Goal: Find specific page/section: Find specific page/section

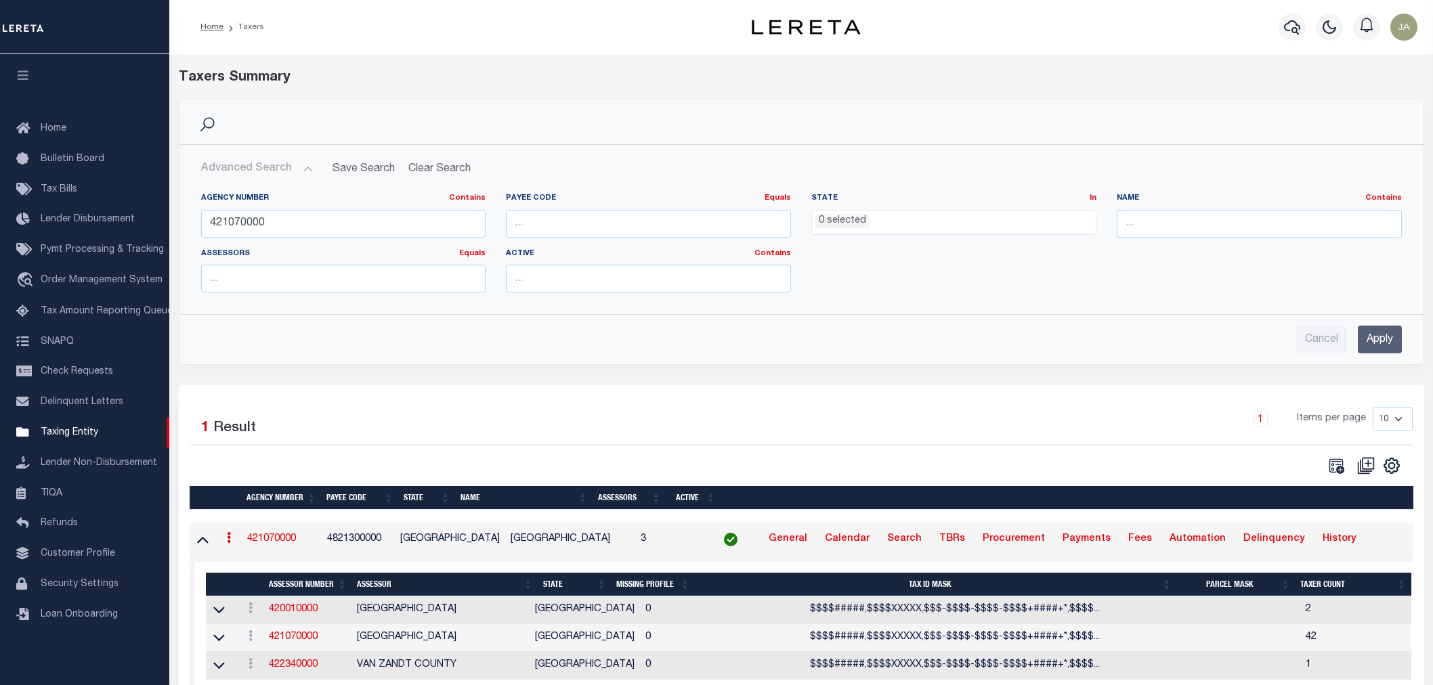
select select
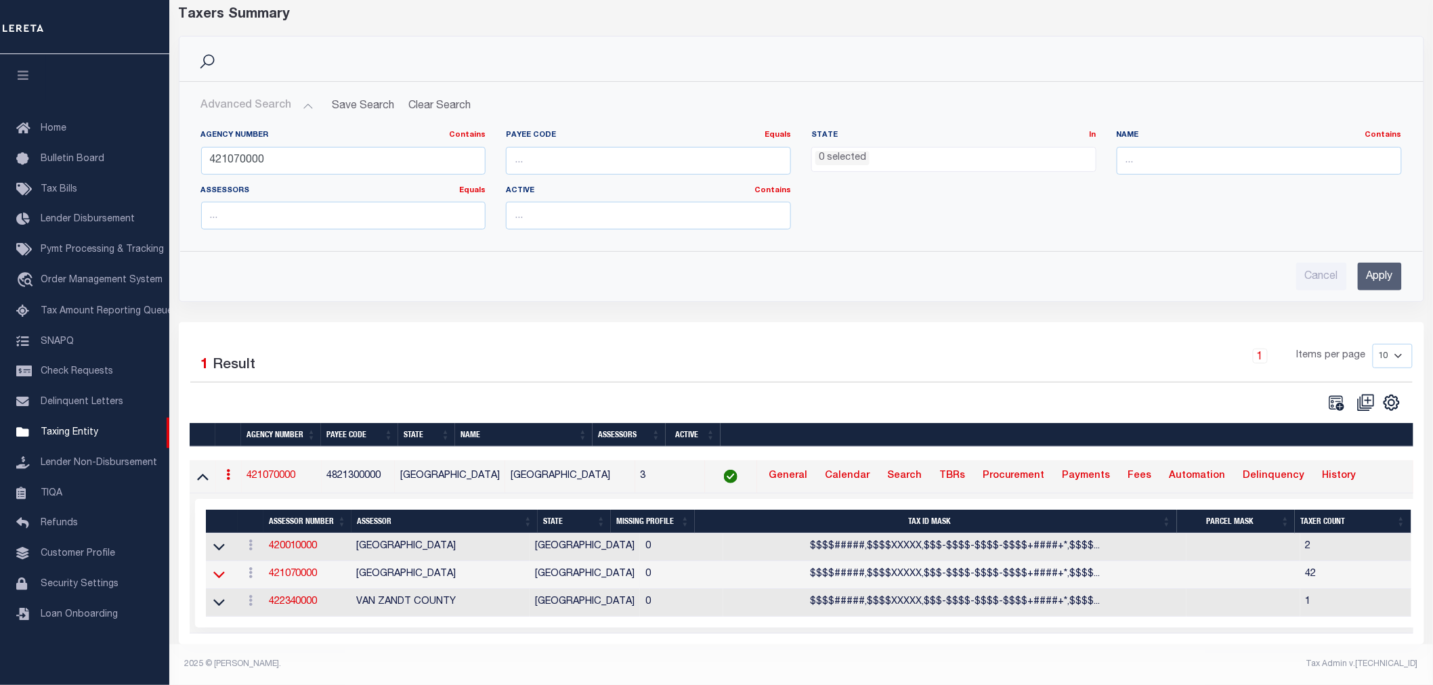
click at [217, 572] on icon at bounding box center [219, 575] width 12 height 7
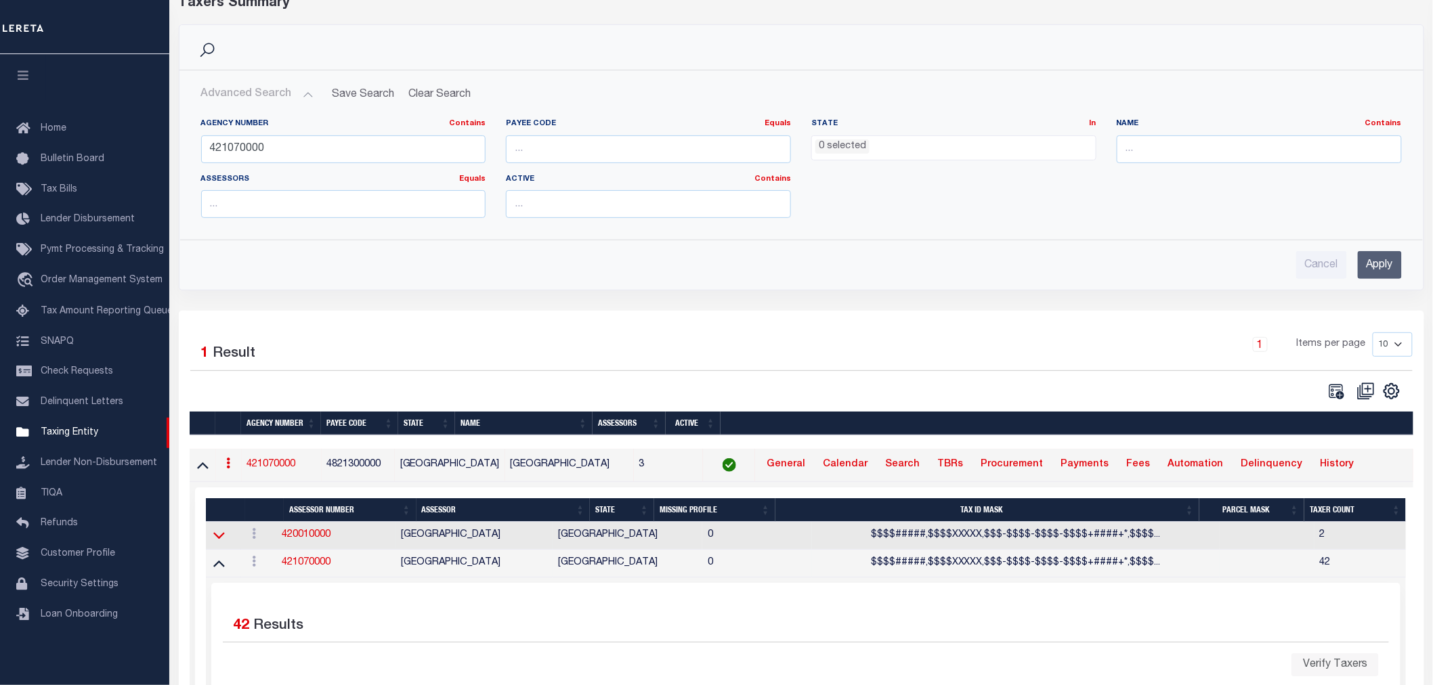
click at [219, 540] on icon at bounding box center [219, 536] width 12 height 7
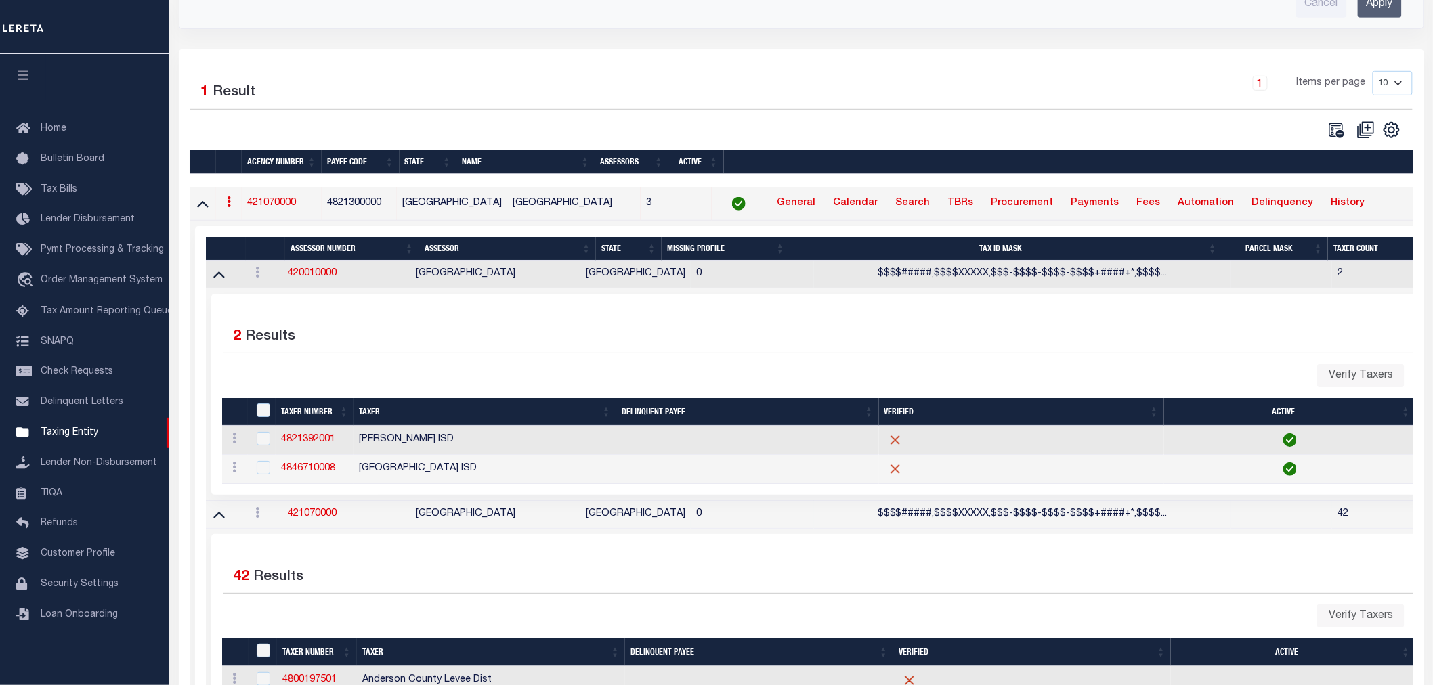
scroll to position [225, 0]
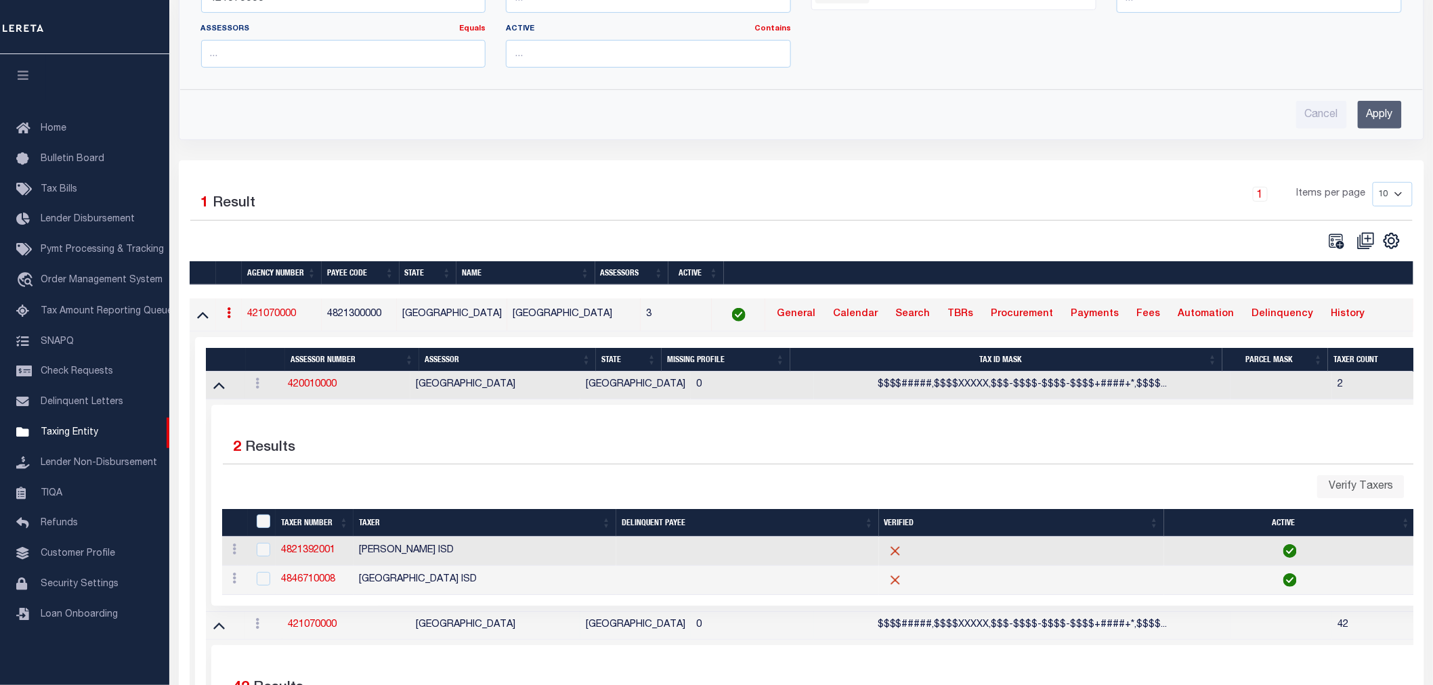
click at [214, 397] on td at bounding box center [225, 386] width 39 height 28
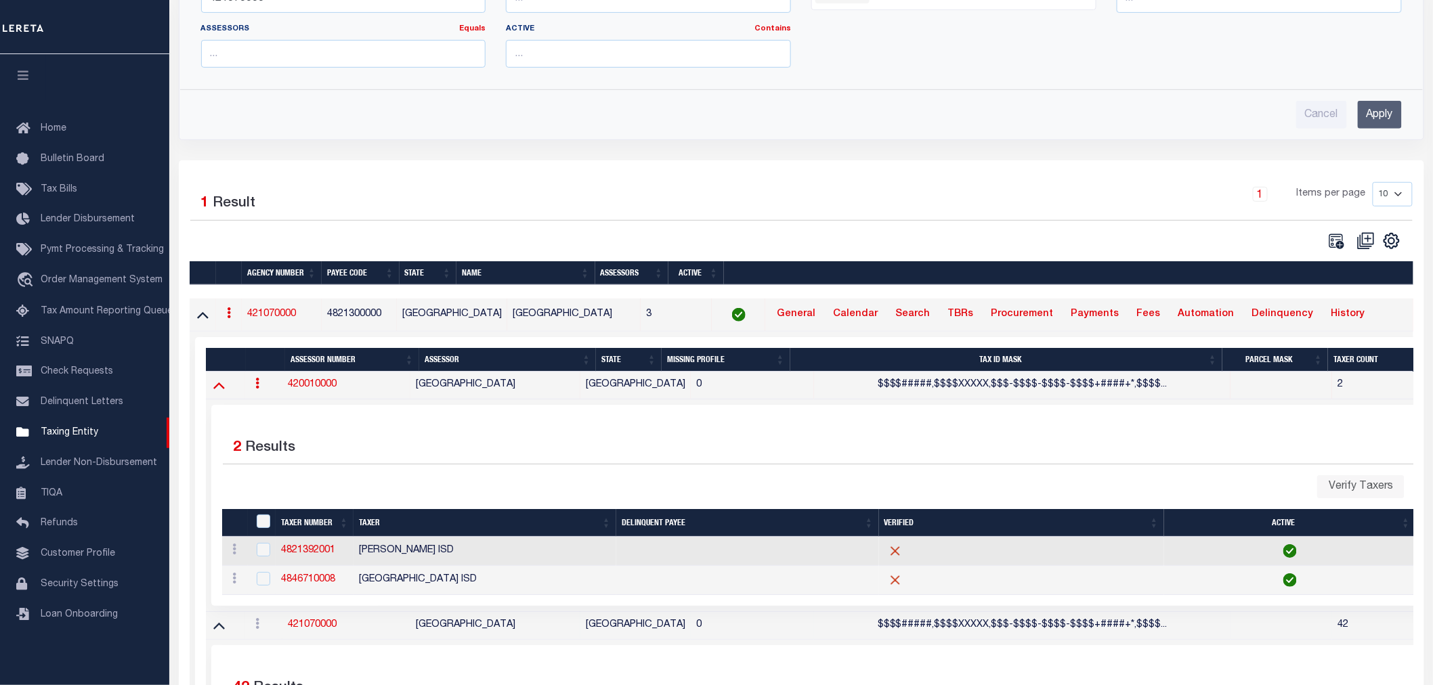
click at [214, 389] on icon at bounding box center [219, 386] width 12 height 7
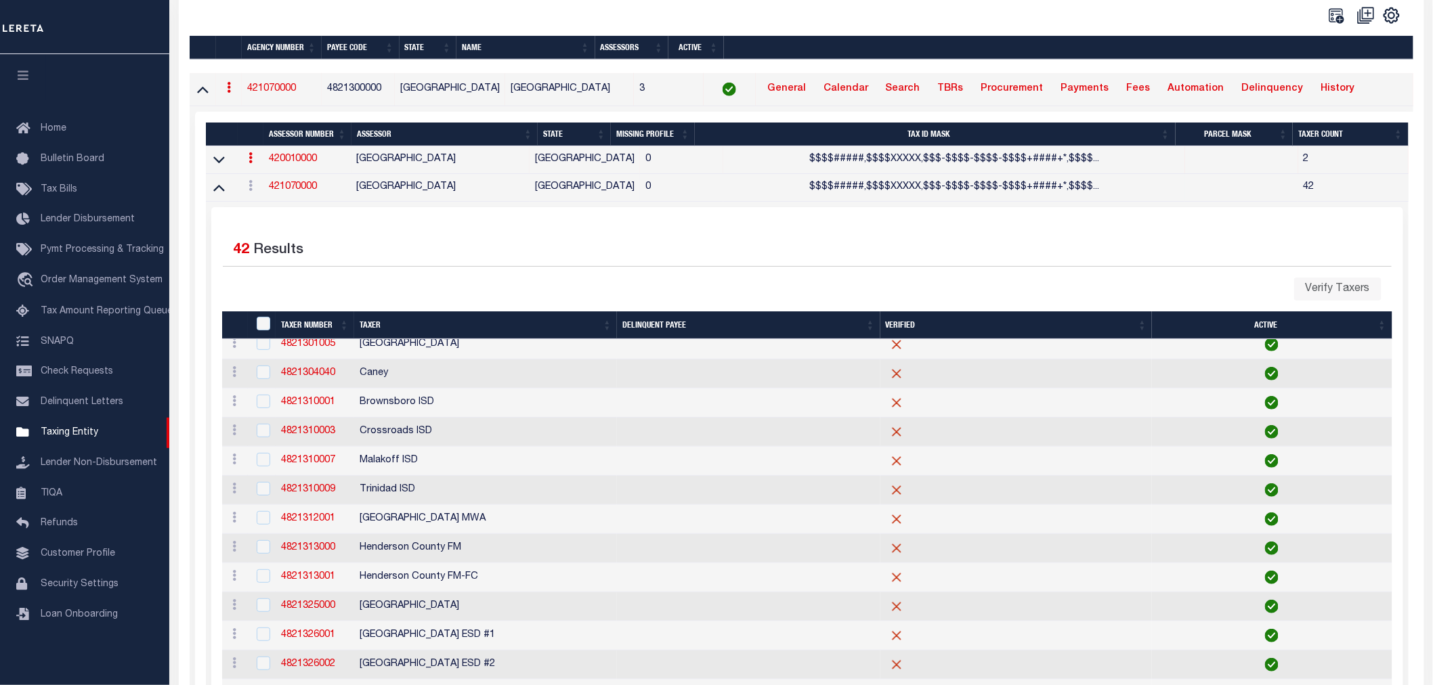
scroll to position [0, 0]
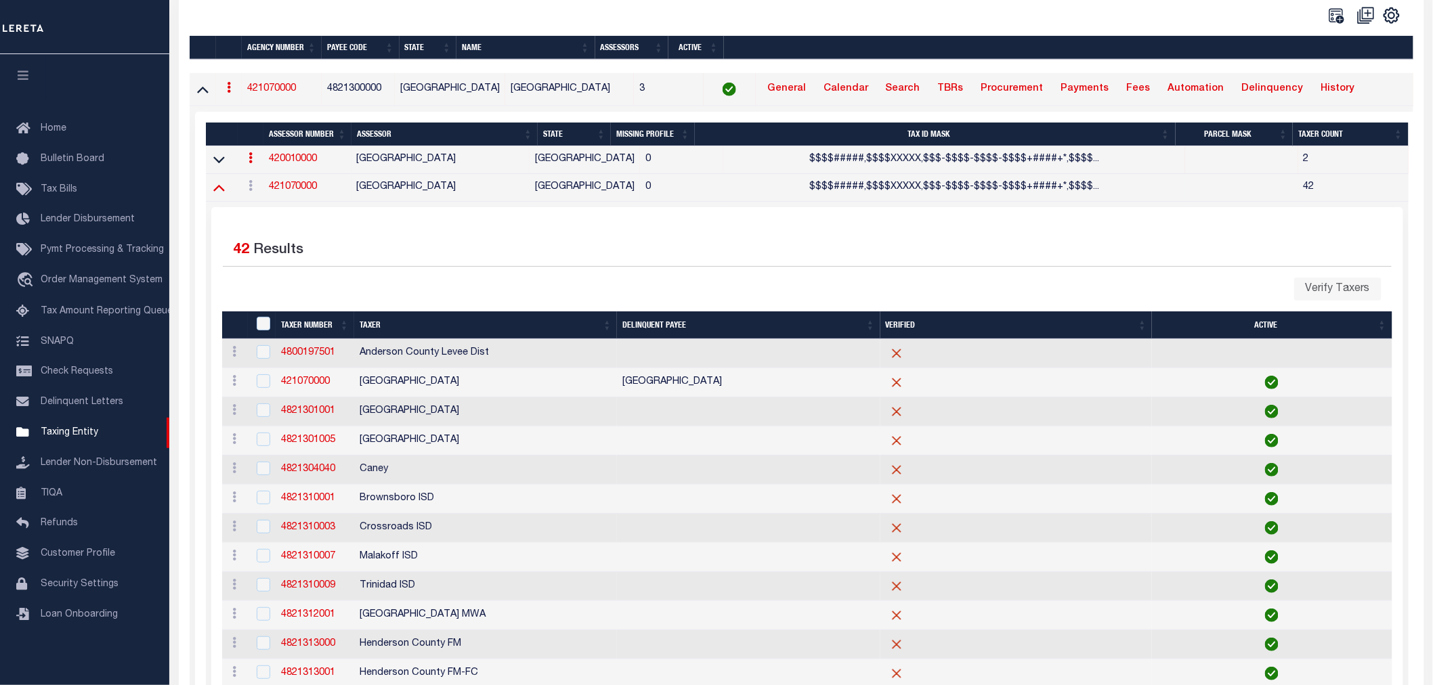
click at [219, 194] on icon at bounding box center [219, 187] width 12 height 14
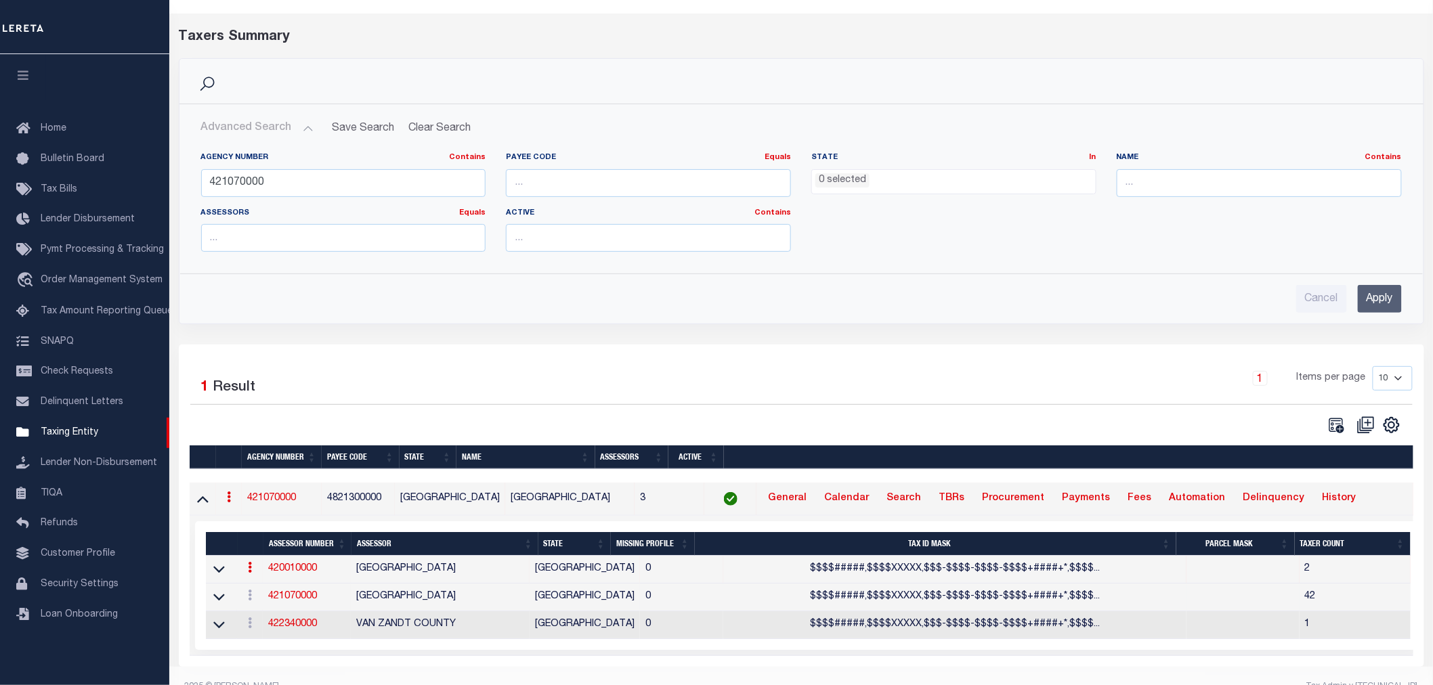
scroll to position [74, 0]
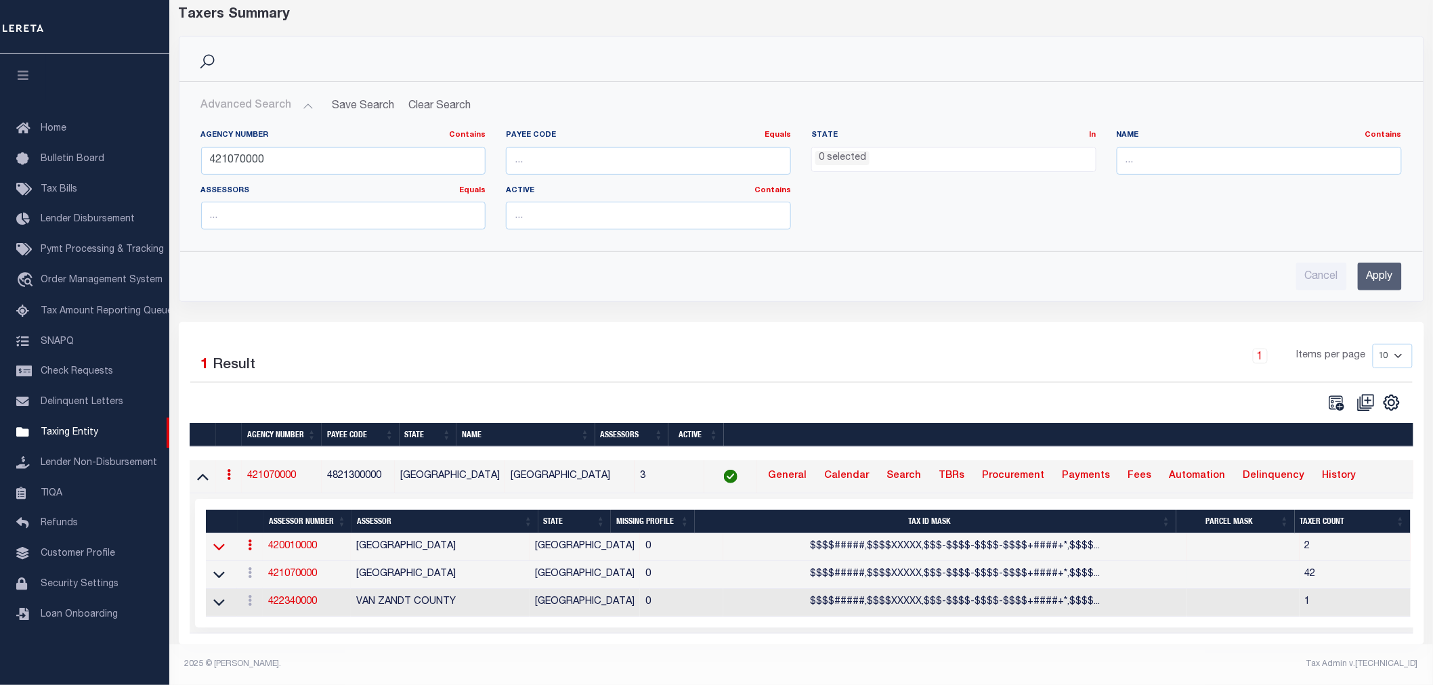
click at [218, 544] on icon at bounding box center [219, 547] width 12 height 7
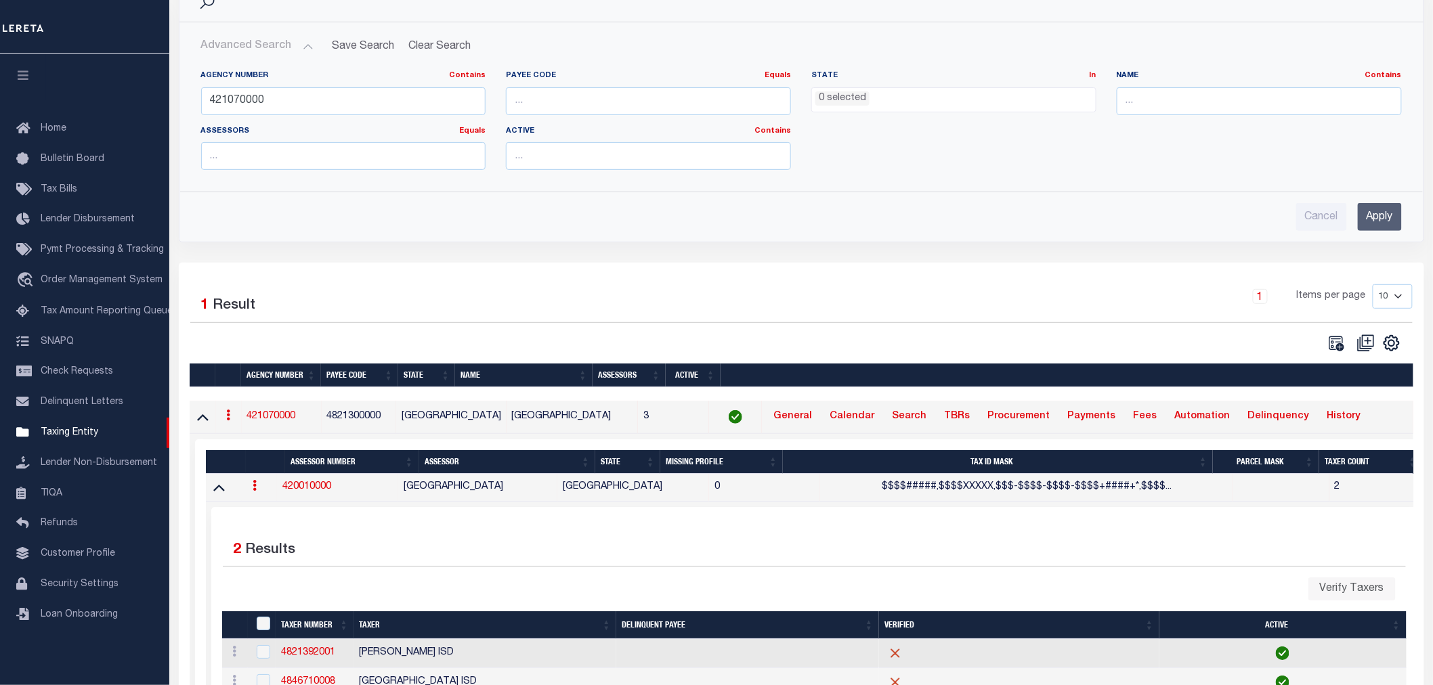
scroll to position [225, 0]
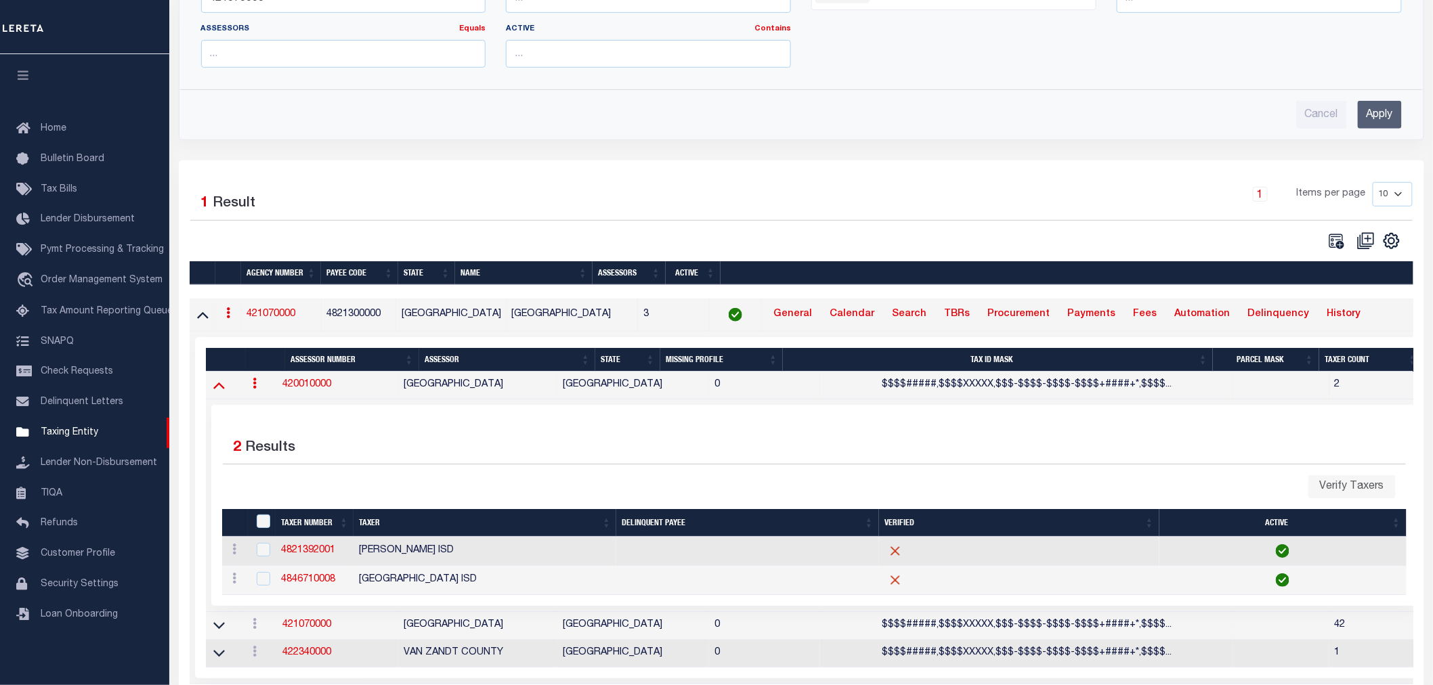
click at [213, 384] on icon at bounding box center [219, 385] width 12 height 14
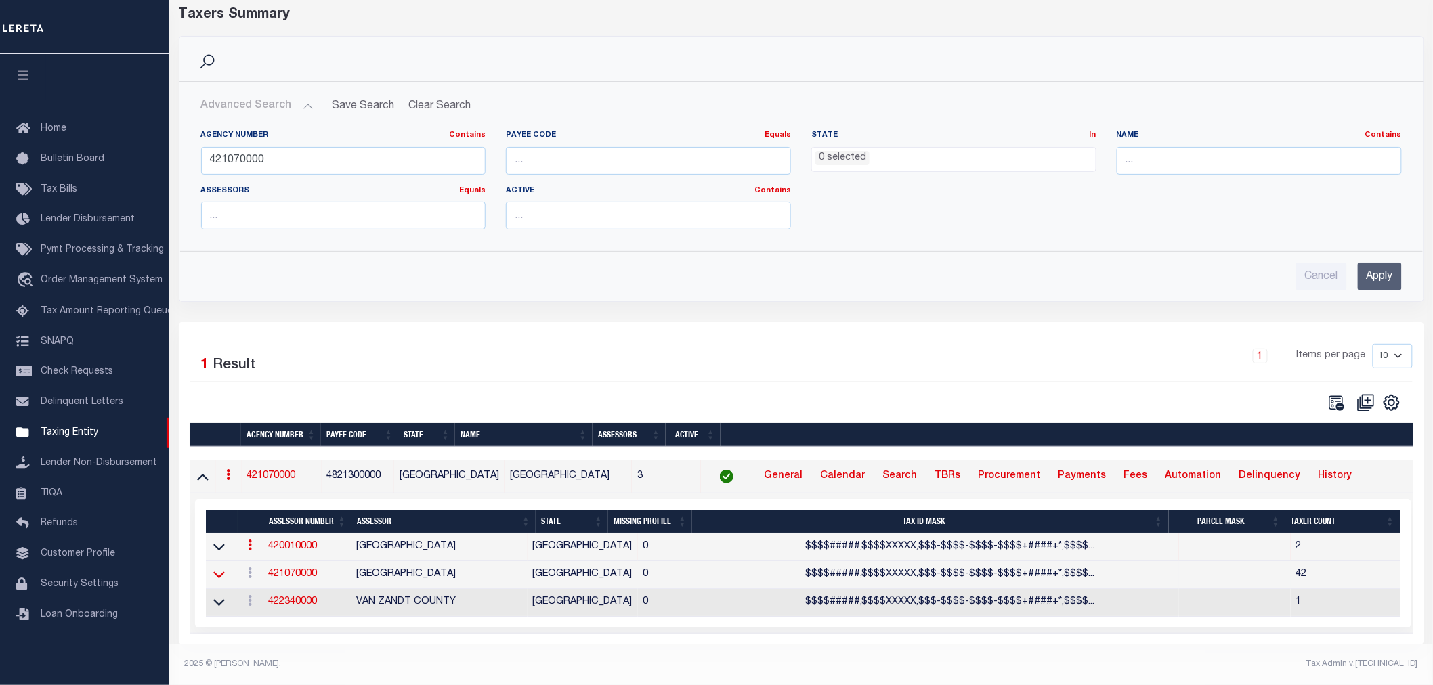
click at [212, 569] on link at bounding box center [219, 573] width 16 height 9
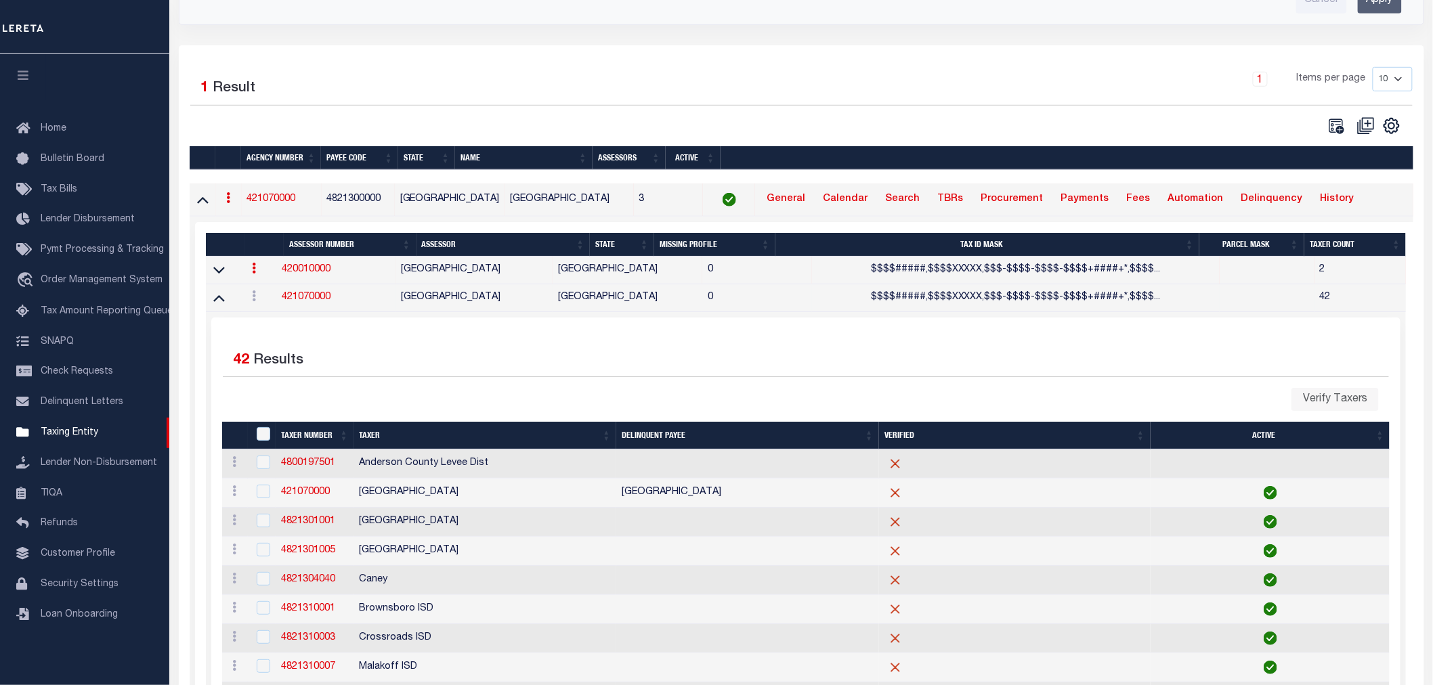
scroll to position [300, 0]
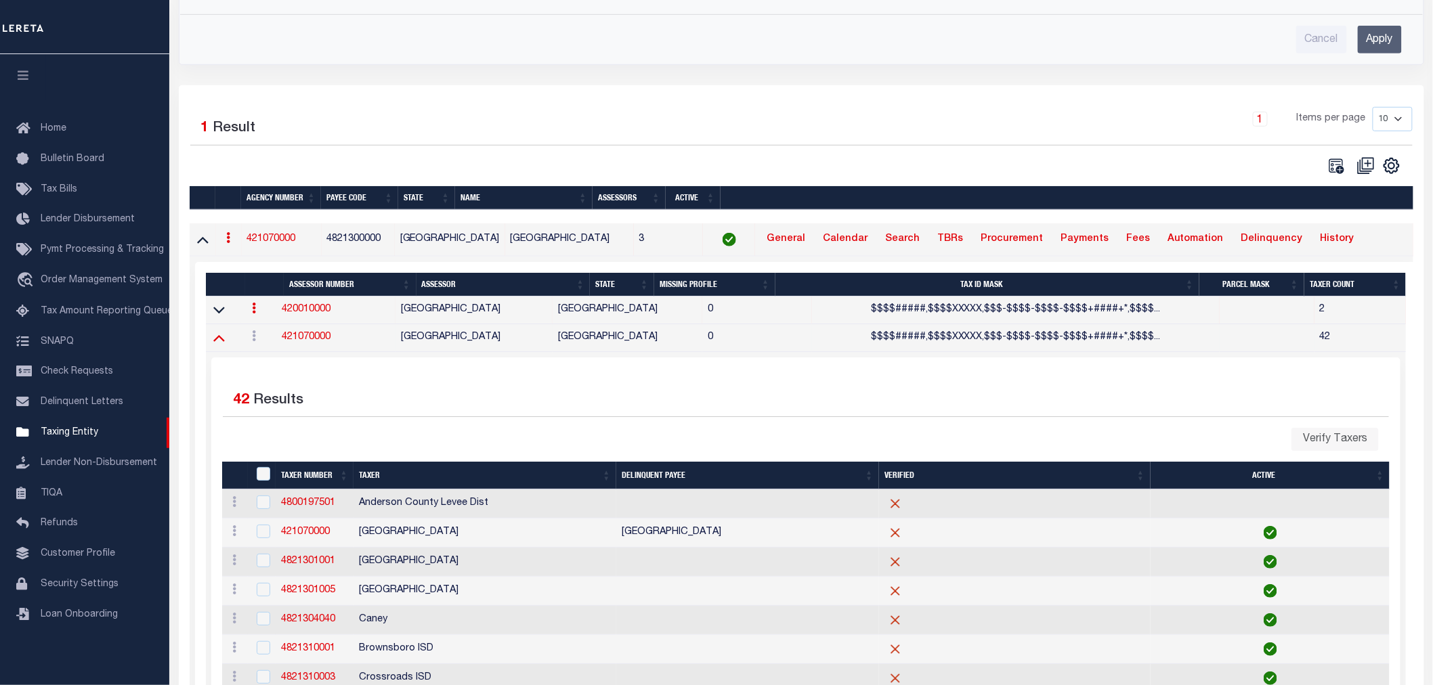
click at [213, 339] on icon at bounding box center [219, 337] width 12 height 14
